Goal: Communication & Community: Answer question/provide support

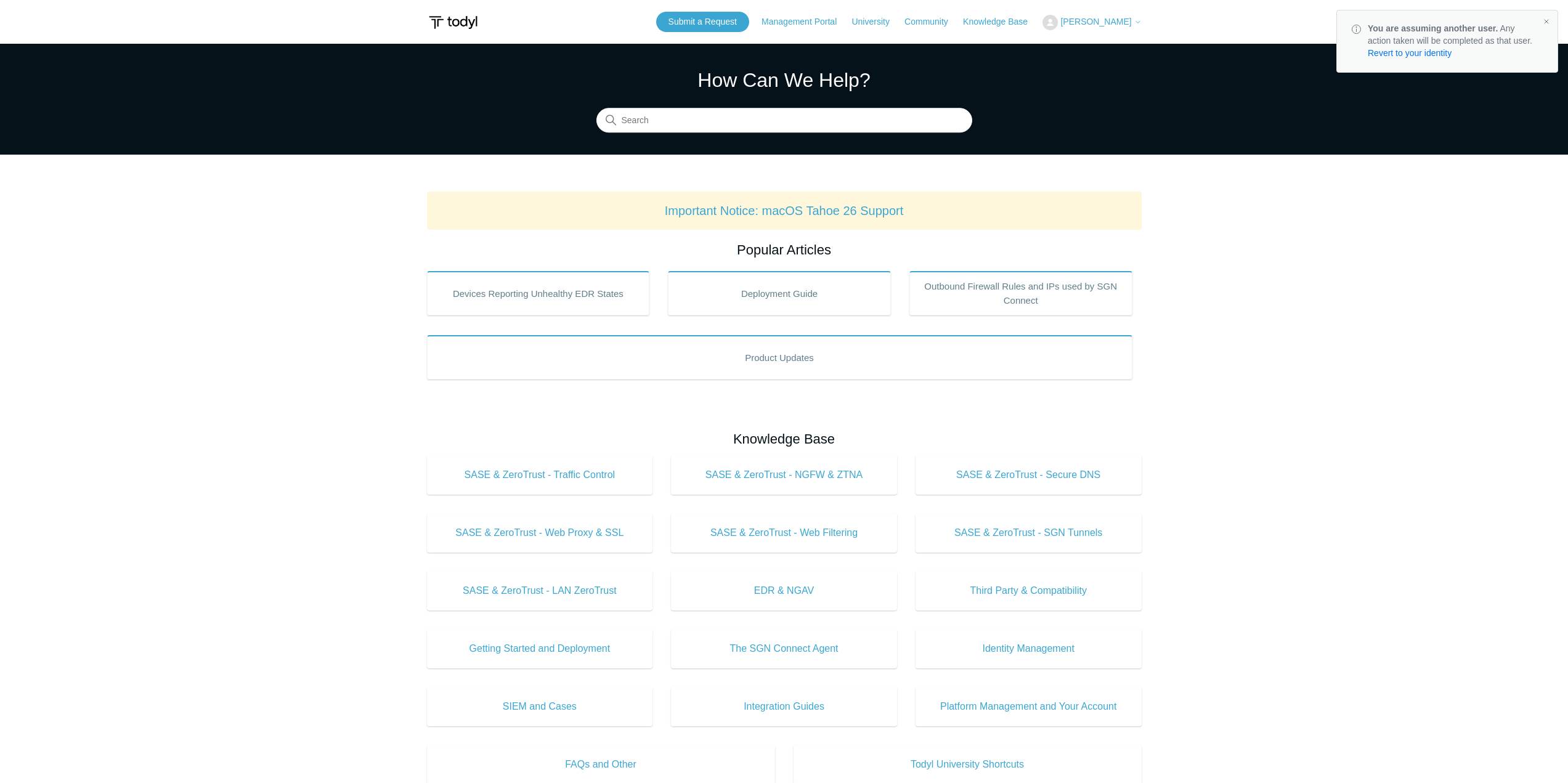
click at [1096, 22] on span "[PERSON_NAME]" at bounding box center [1096, 22] width 71 height 10
click at [1099, 41] on link "My Support Requests" at bounding box center [1103, 48] width 120 height 22
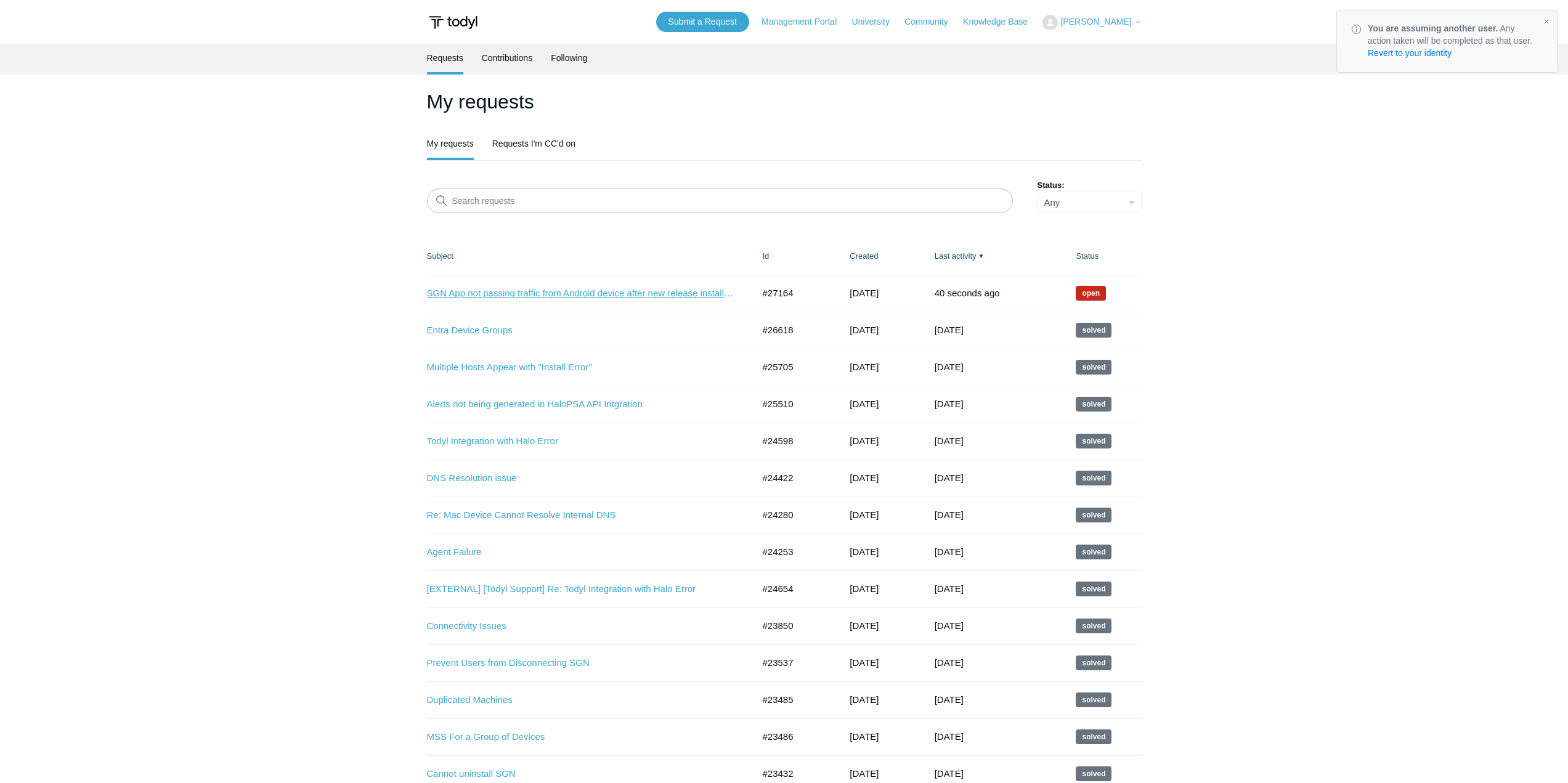
click at [646, 288] on link "SGN App not passing traffic from Android device after new release install 2.0" at bounding box center [581, 293] width 308 height 14
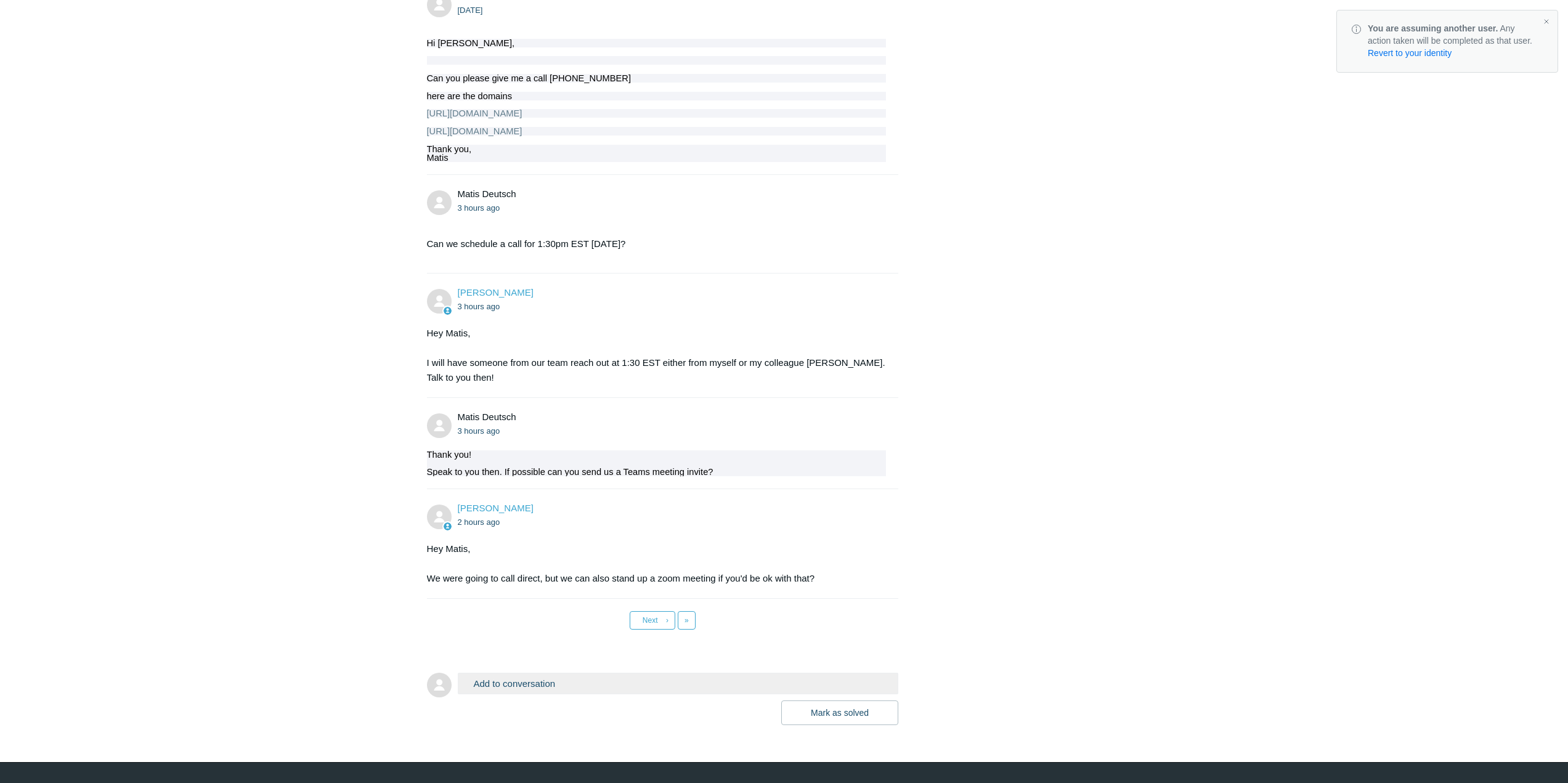
scroll to position [3518, 0]
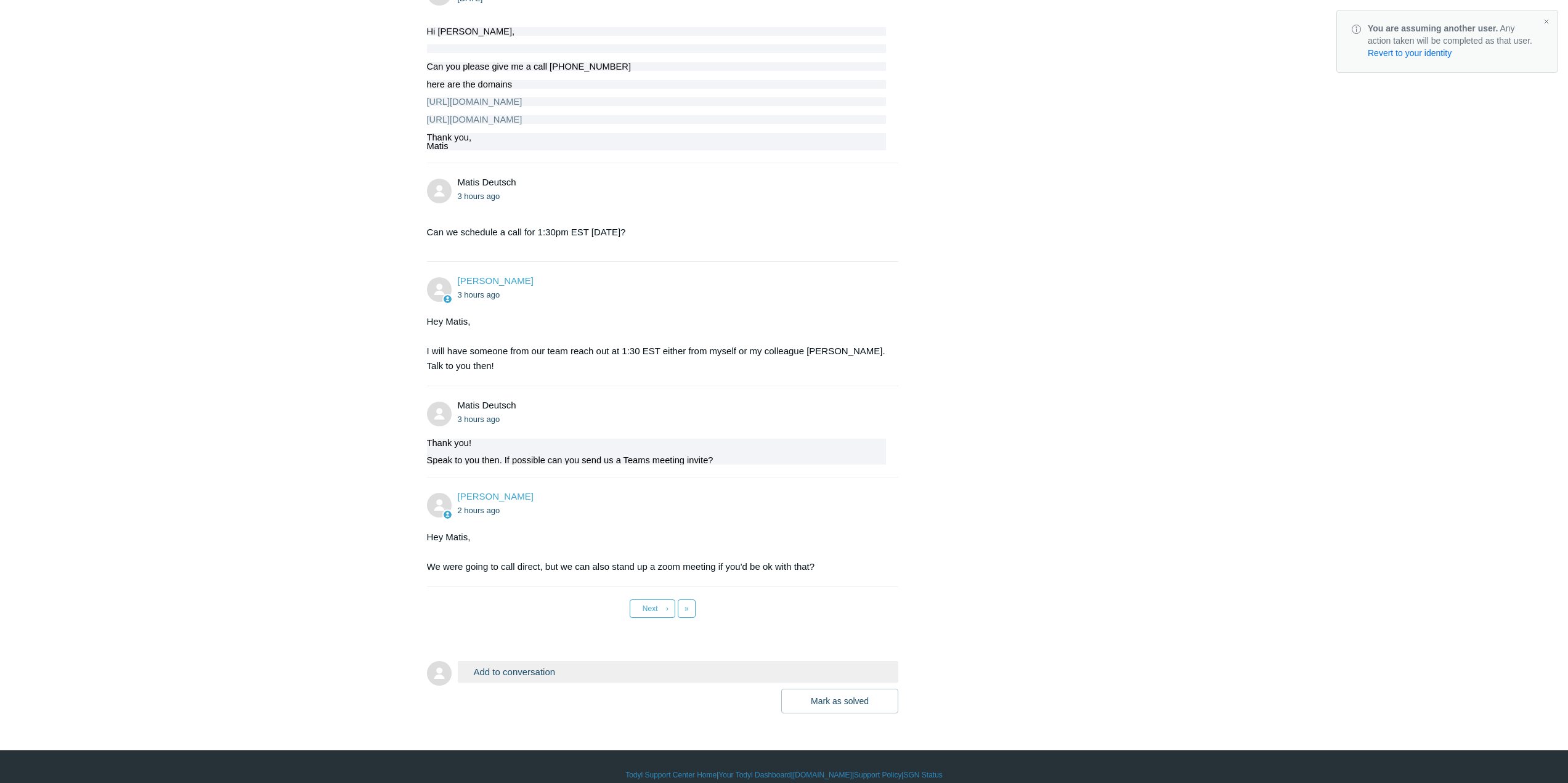
click at [651, 661] on button "Add to conversation" at bounding box center [678, 672] width 441 height 22
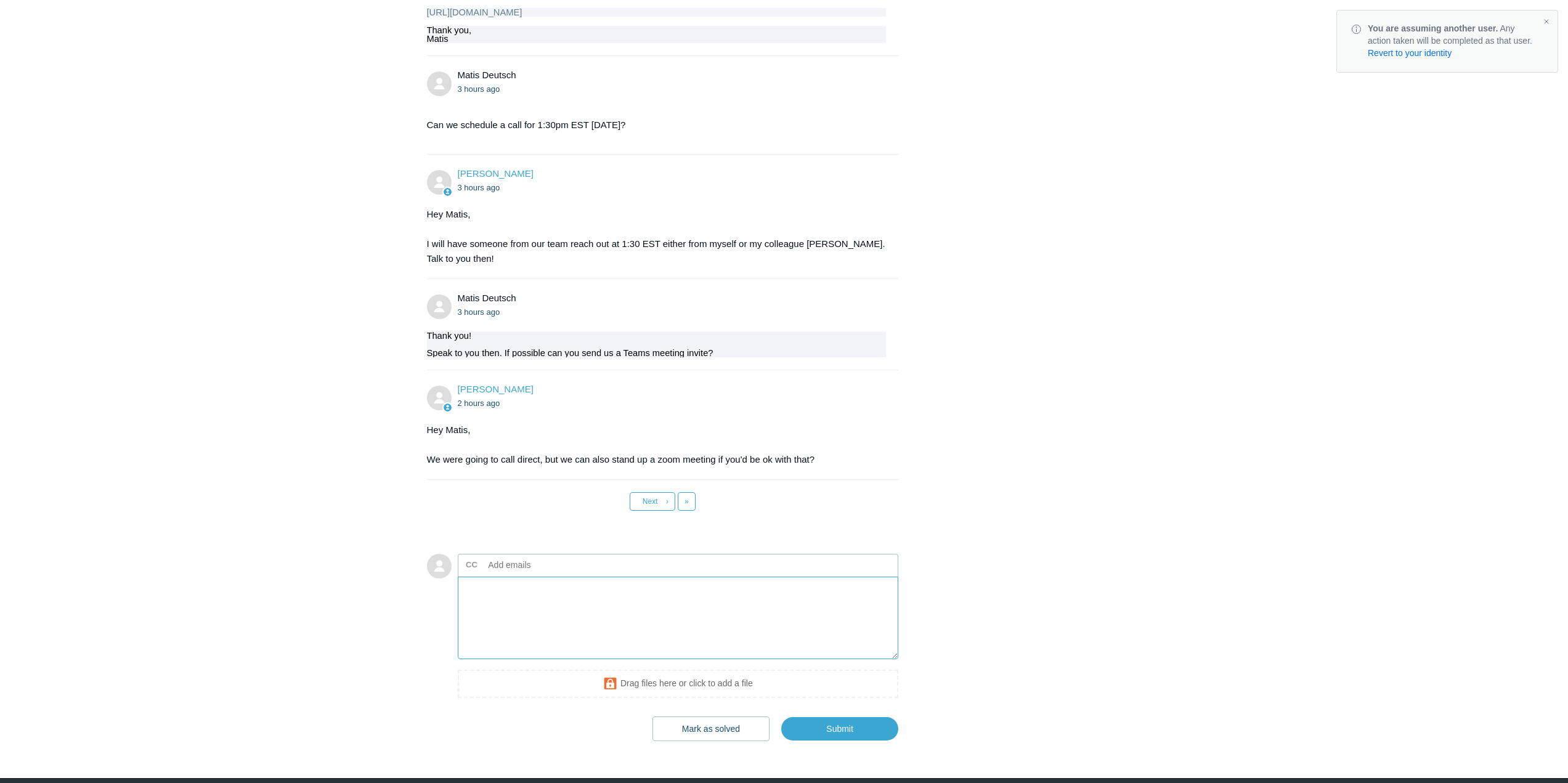
scroll to position [3652, 0]
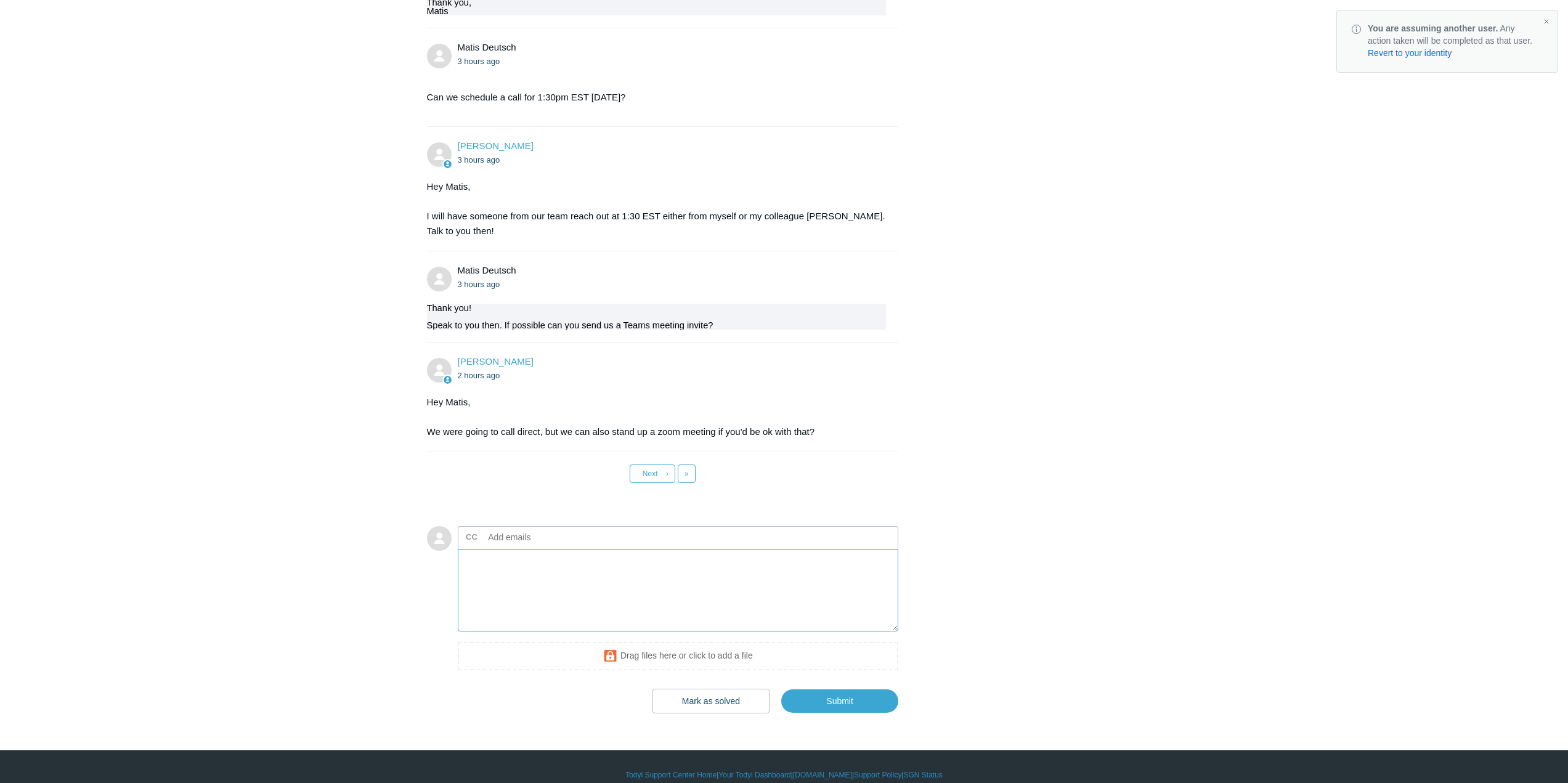
click at [526, 567] on textarea "Add your reply" at bounding box center [678, 590] width 441 height 83
click at [516, 573] on textarea "Add your reply" at bounding box center [678, 590] width 441 height 83
click at [1427, 54] on link "Revert to your identity" at bounding box center [1409, 53] width 84 height 10
